Goal: Check status: Check status

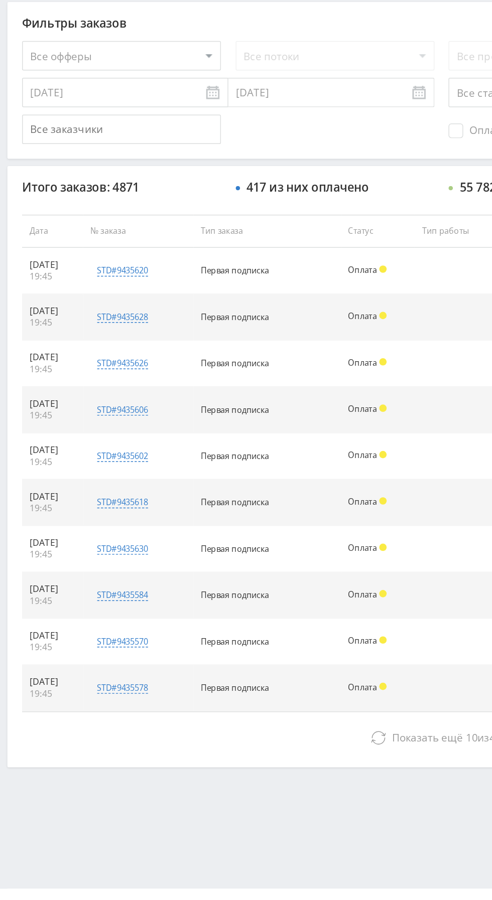
click at [108, 767] on button "Показать ещё 10 из 4861" at bounding box center [301, 767] width 572 height 20
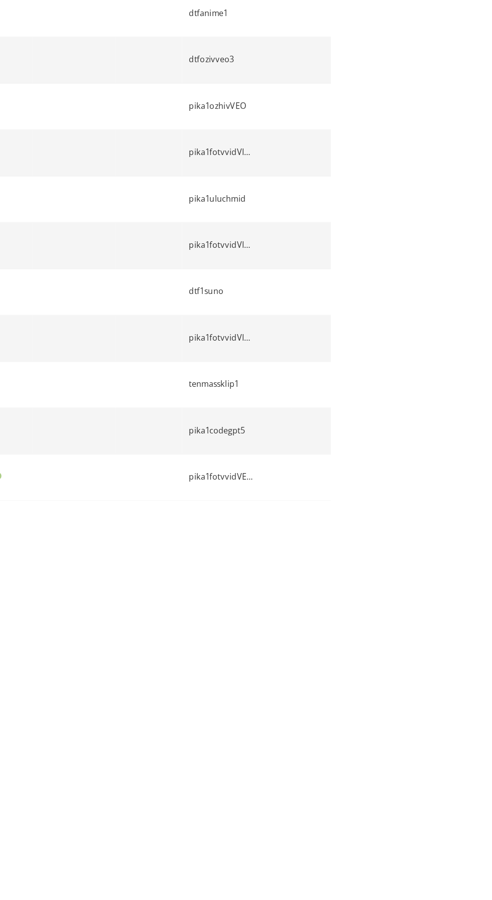
scroll to position [208, 0]
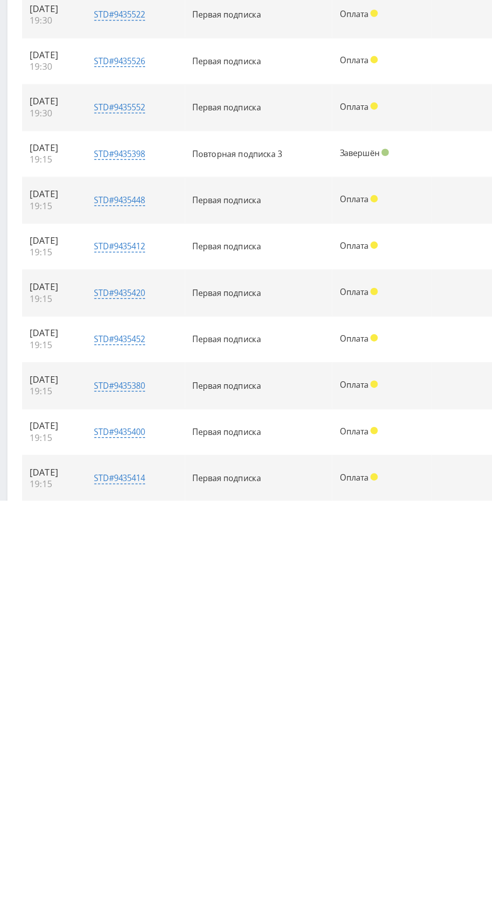
scroll to position [491, 0]
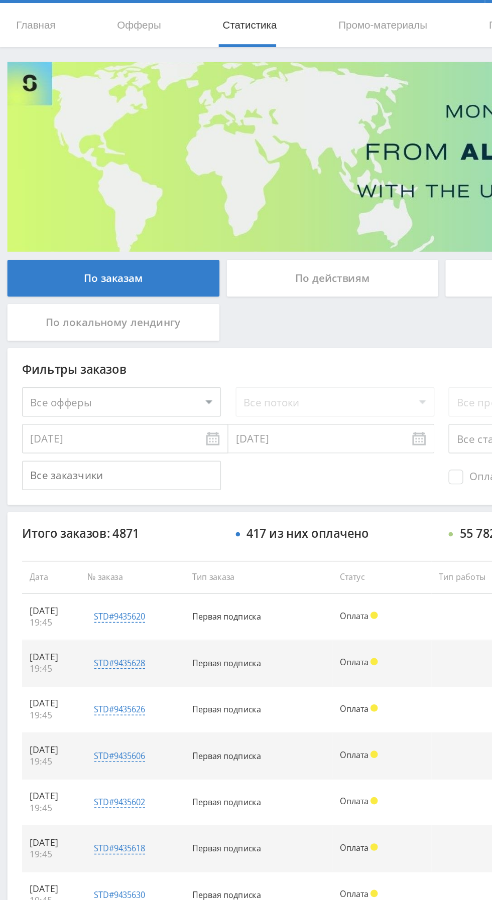
scroll to position [0, 0]
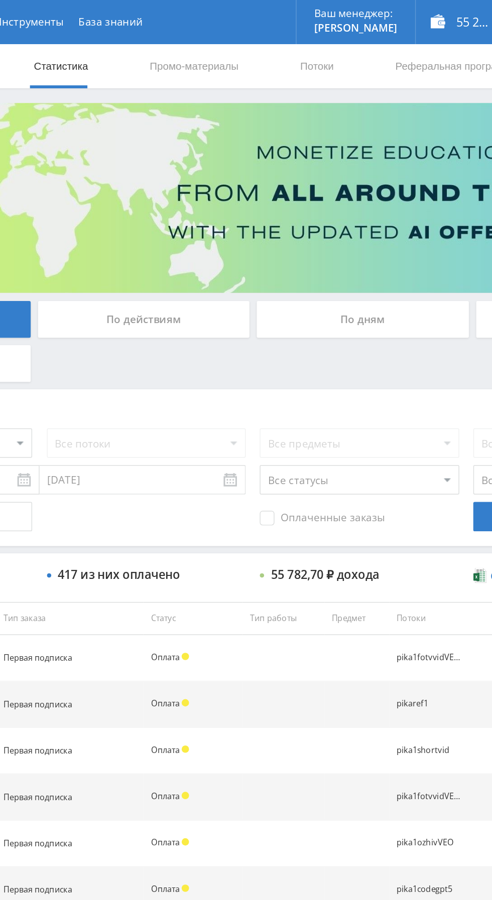
click at [389, 212] on div "По дням" at bounding box center [376, 217] width 145 height 25
click at [0, 0] on input "По дням" at bounding box center [0, 0] width 0 height 0
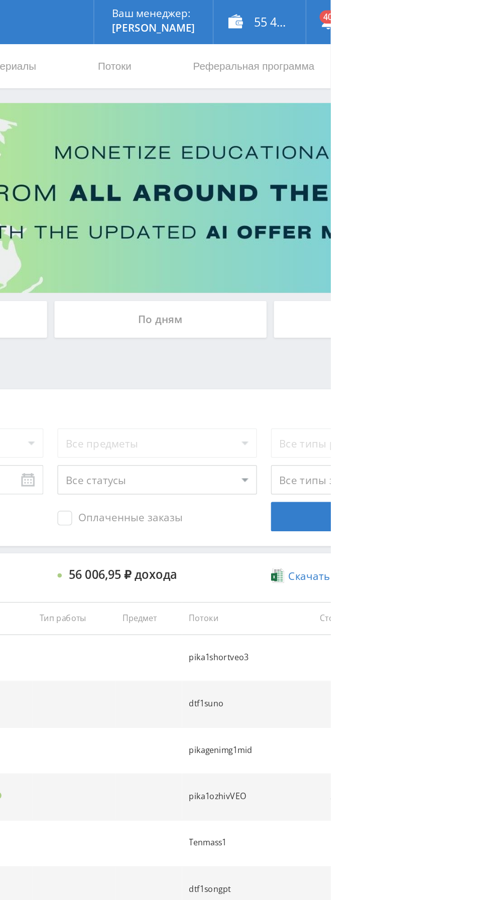
click at [360, 216] on div "По дням" at bounding box center [376, 217] width 145 height 25
click at [0, 0] on input "По дням" at bounding box center [0, 0] width 0 height 0
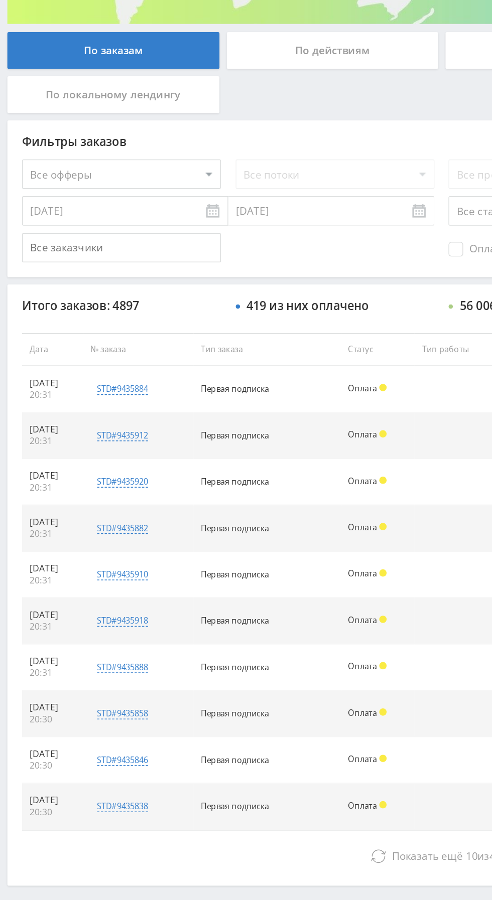
click at [170, 769] on button "Показать ещё 10 из 4887" at bounding box center [301, 767] width 572 height 20
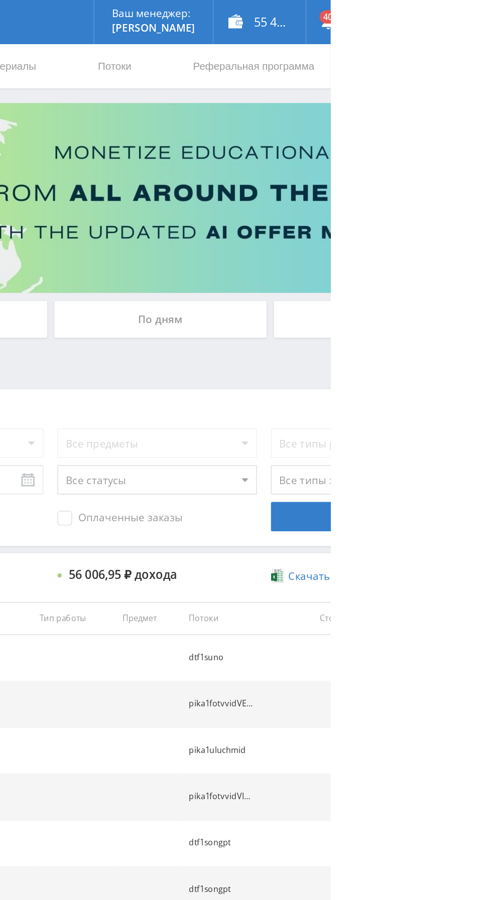
click at [342, 219] on div "По дням" at bounding box center [376, 217] width 145 height 25
click at [0, 0] on input "По дням" at bounding box center [0, 0] width 0 height 0
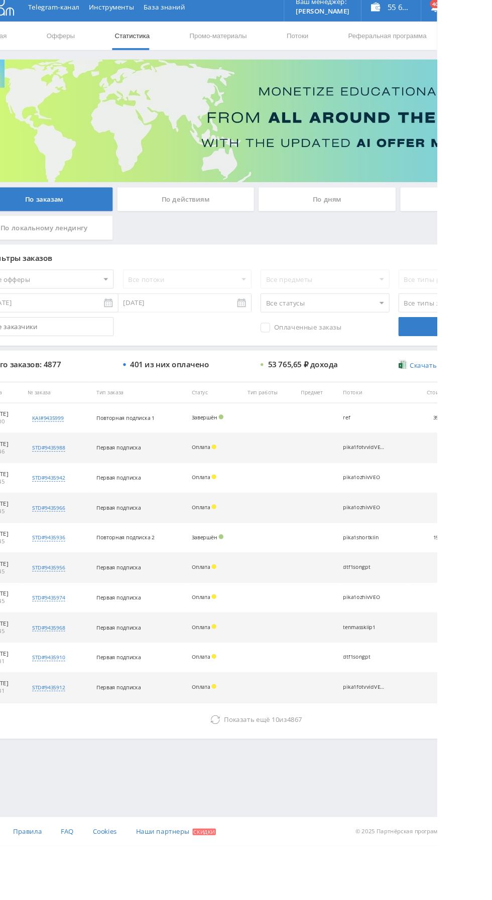
click at [381, 219] on div "По дням" at bounding box center [376, 217] width 145 height 25
click at [0, 0] on input "По дням" at bounding box center [0, 0] width 0 height 0
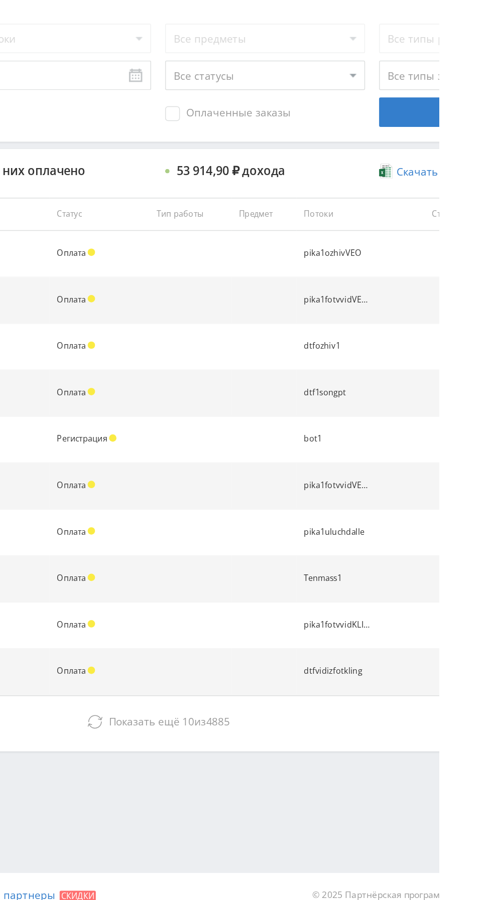
click at [491, 757] on div "Показать ещё 10 из 4885" at bounding box center [301, 767] width 572 height 20
